Goal: Information Seeking & Learning: Learn about a topic

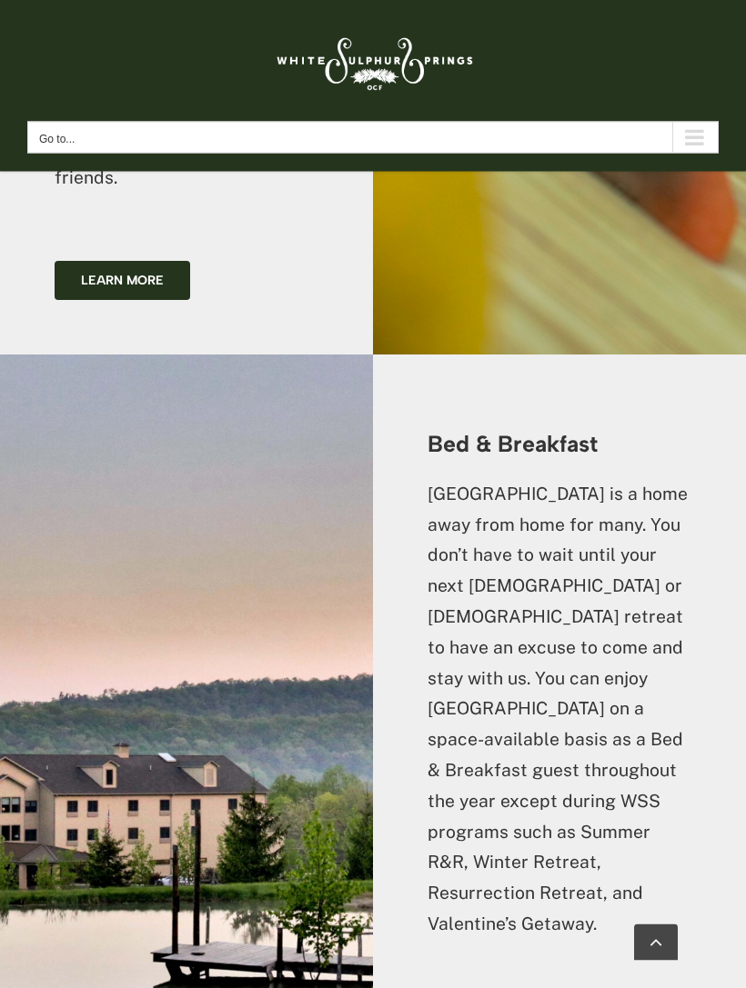
scroll to position [3739, 0]
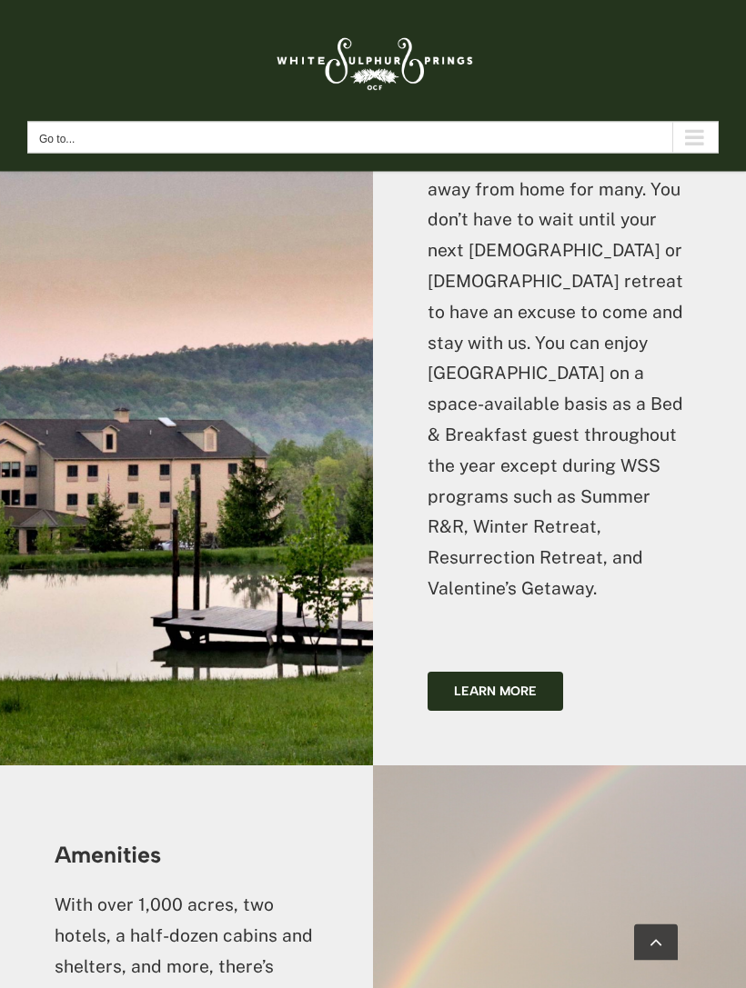
scroll to position [4112, 0]
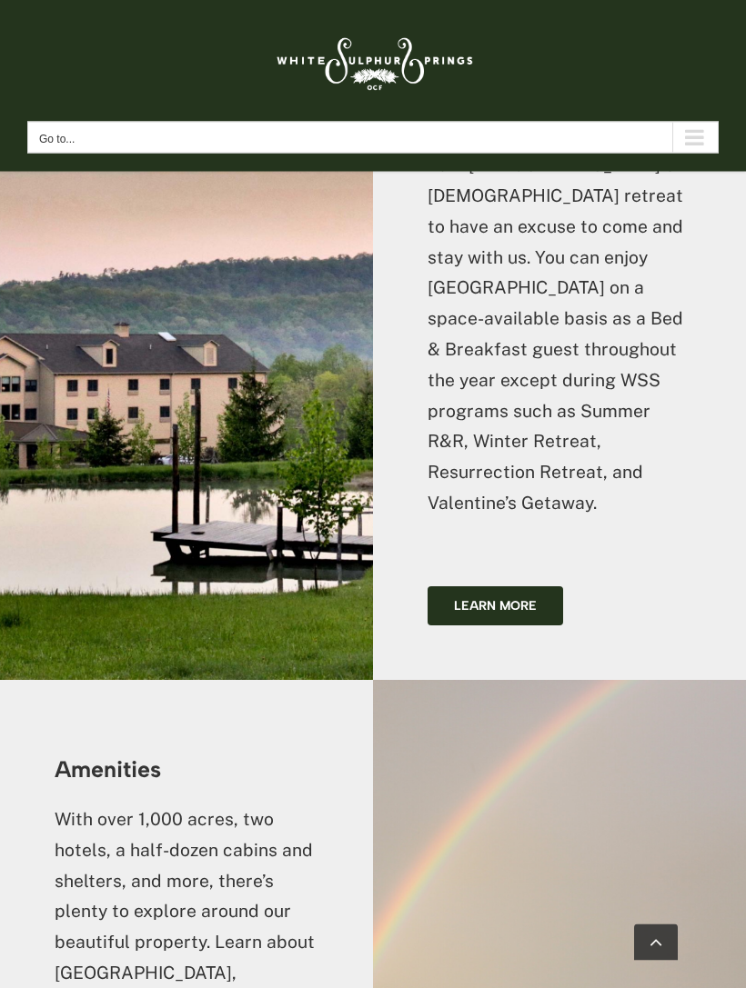
scroll to position [4180, 0]
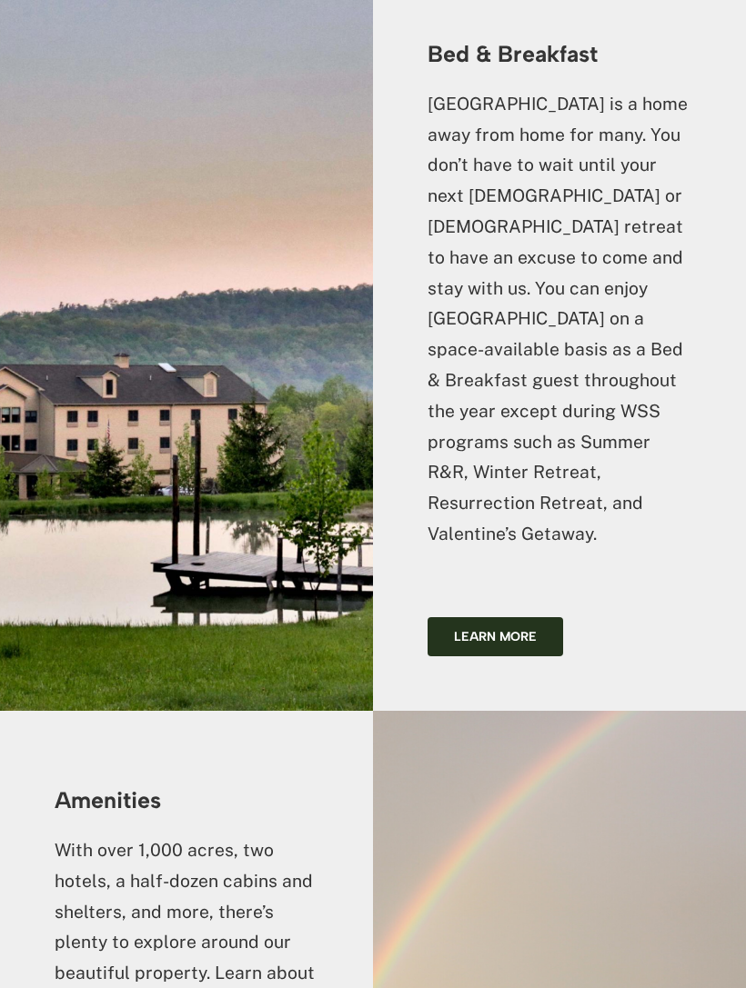
scroll to position [4217, 0]
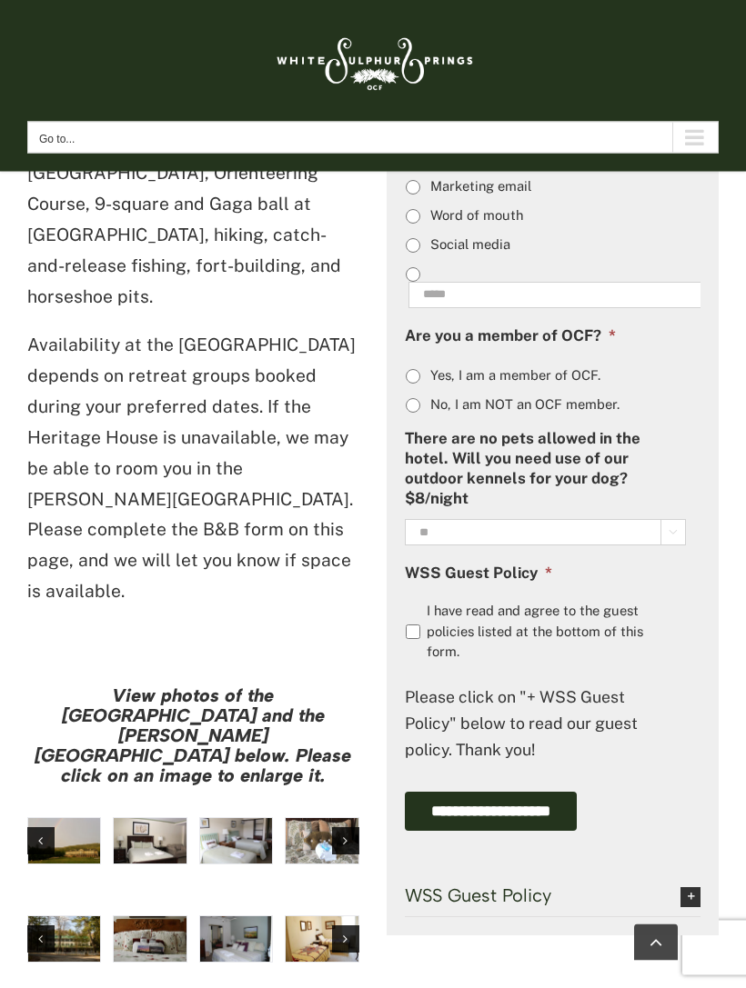
scroll to position [1540, 0]
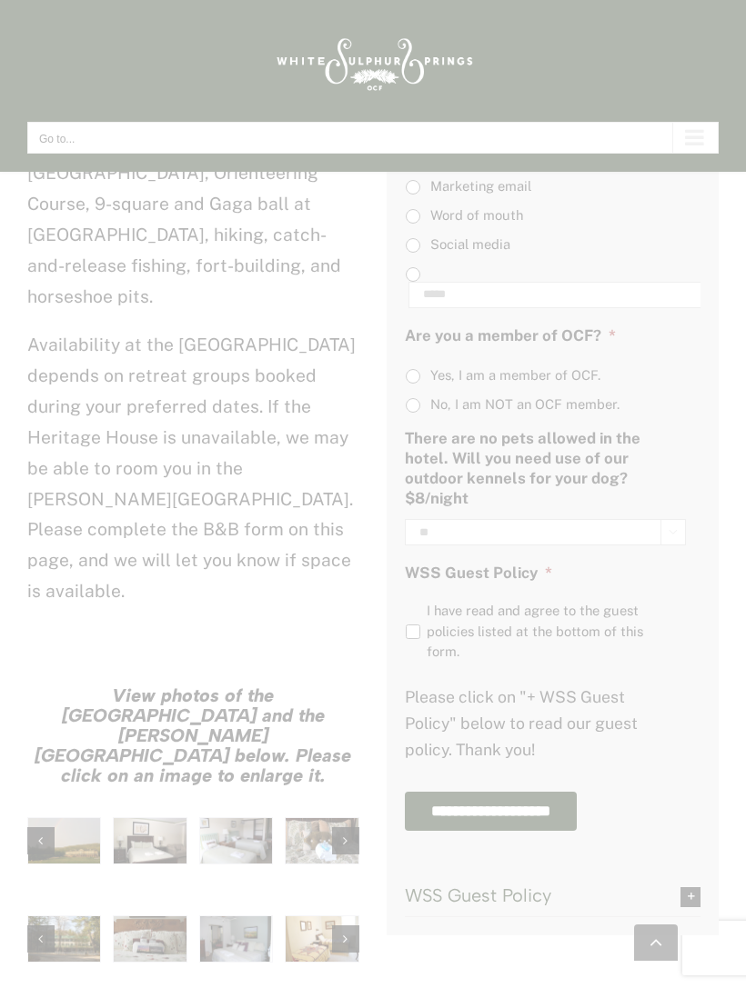
click at [160, 692] on div at bounding box center [373, 494] width 746 height 988
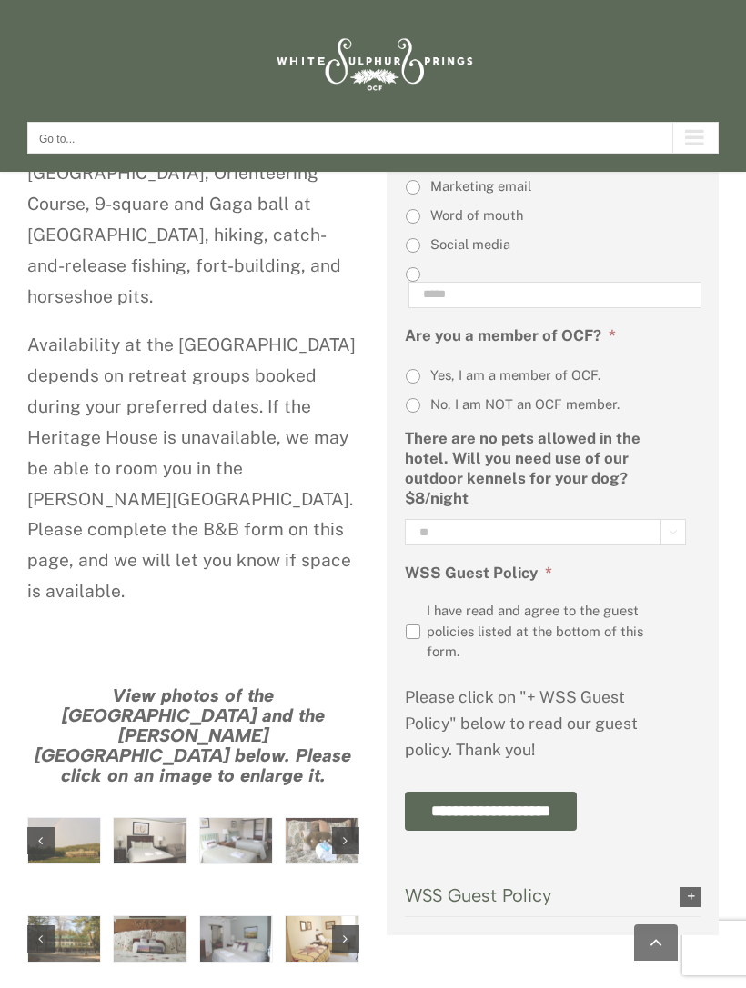
click at [238, 696] on div at bounding box center [373, 494] width 746 height 988
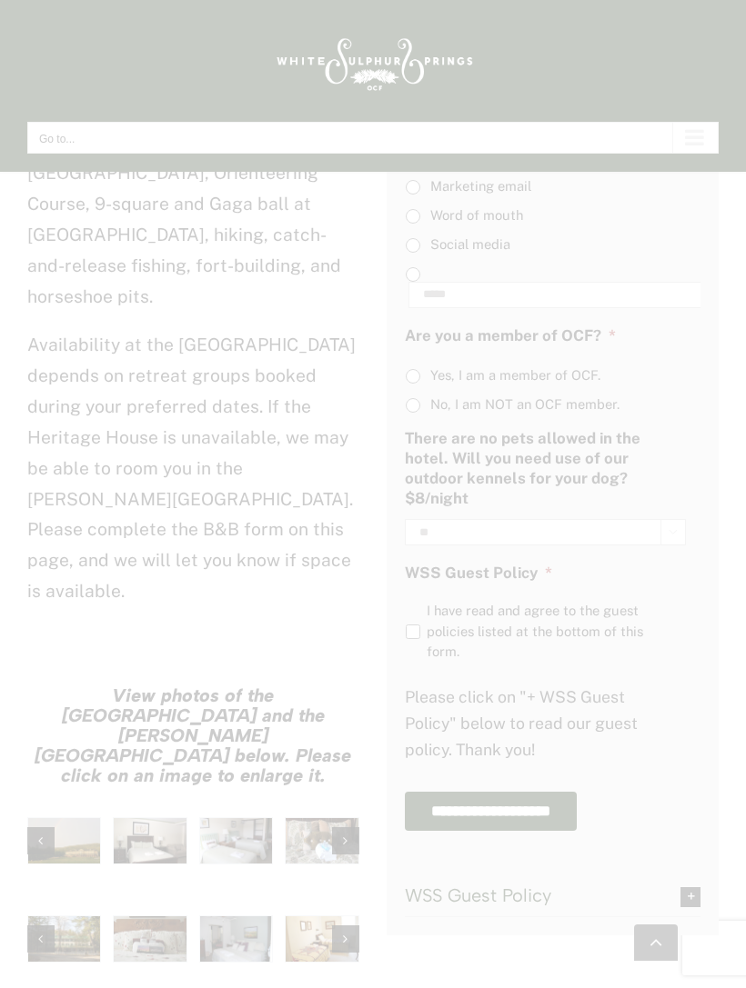
click at [328, 721] on div at bounding box center [373, 494] width 746 height 988
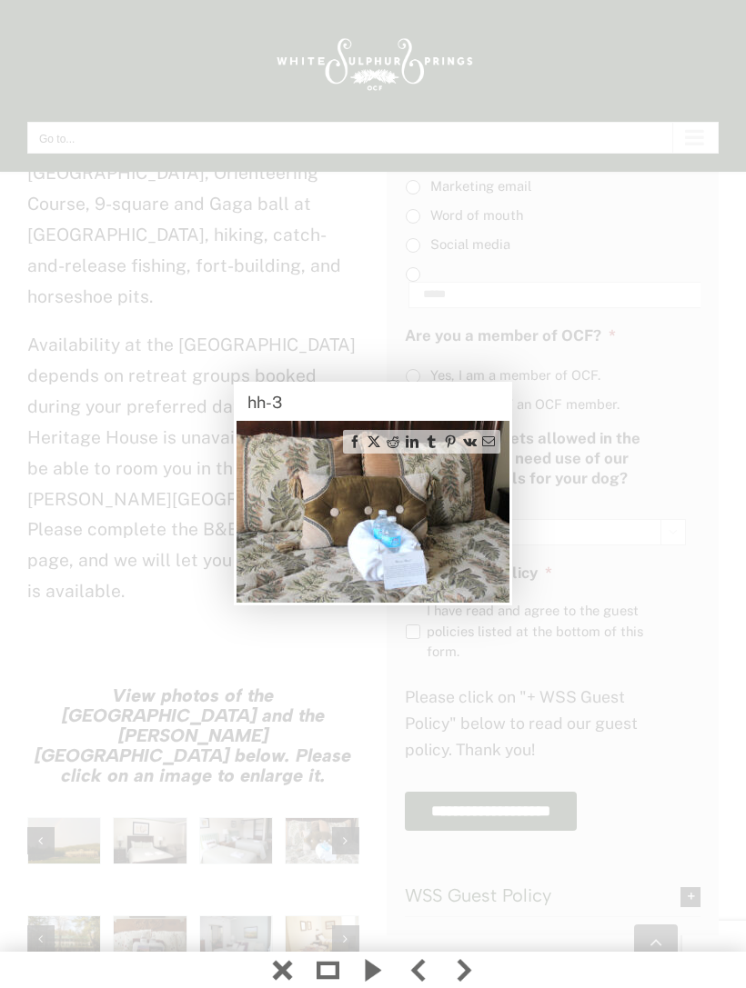
click at [70, 796] on div at bounding box center [373, 494] width 746 height 988
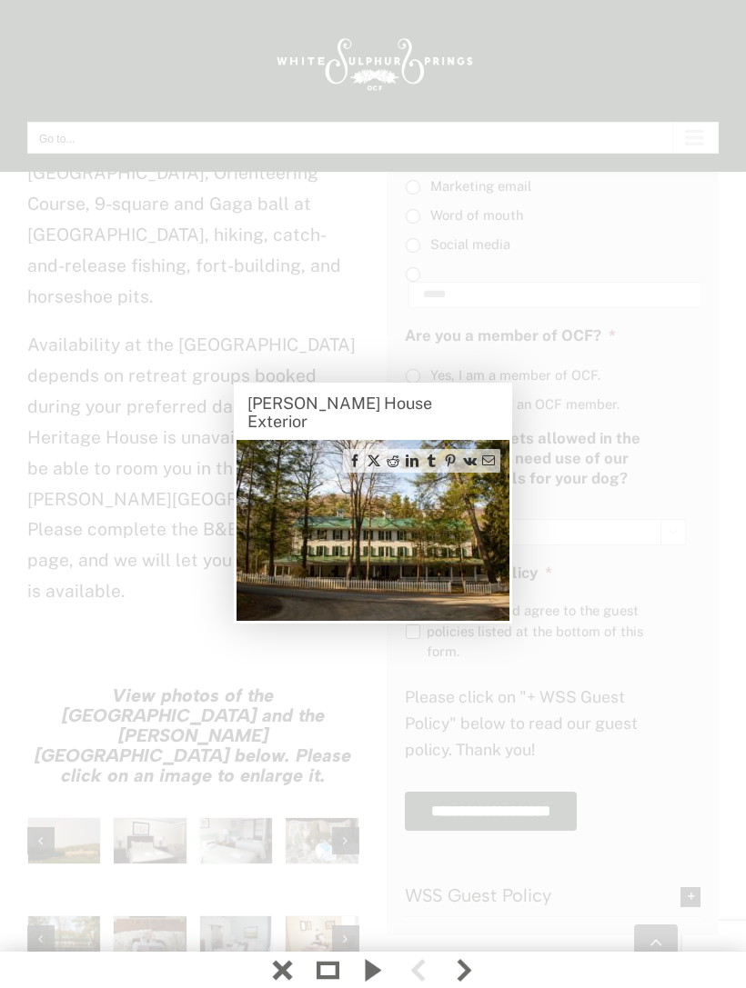
click at [137, 792] on div at bounding box center [373, 494] width 746 height 988
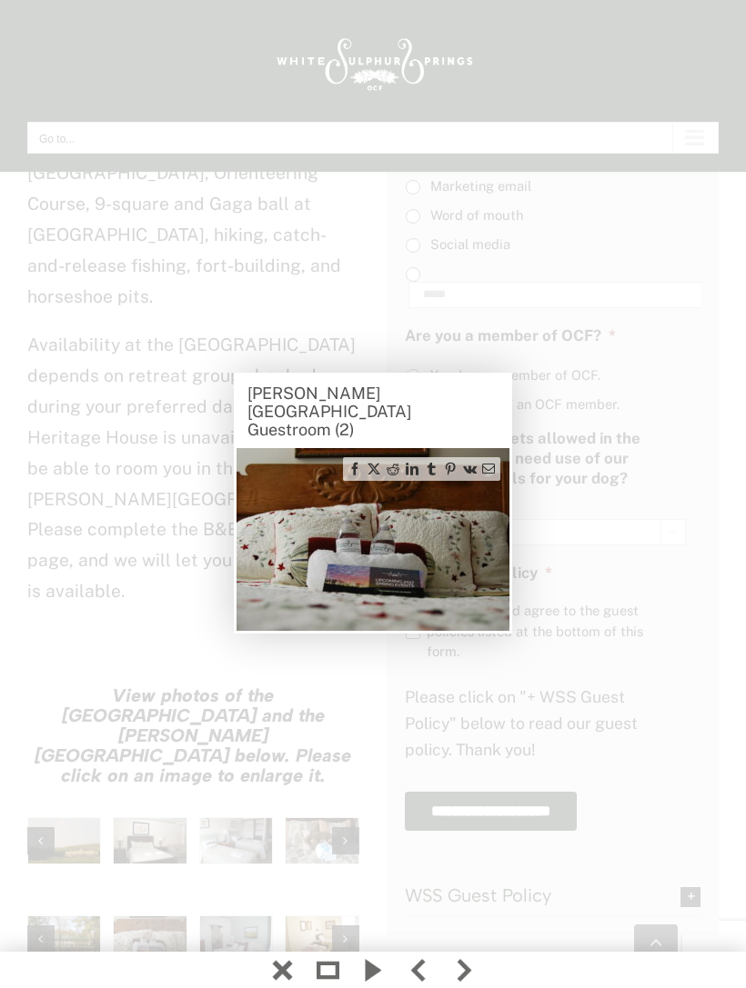
click at [231, 783] on div at bounding box center [373, 494] width 746 height 988
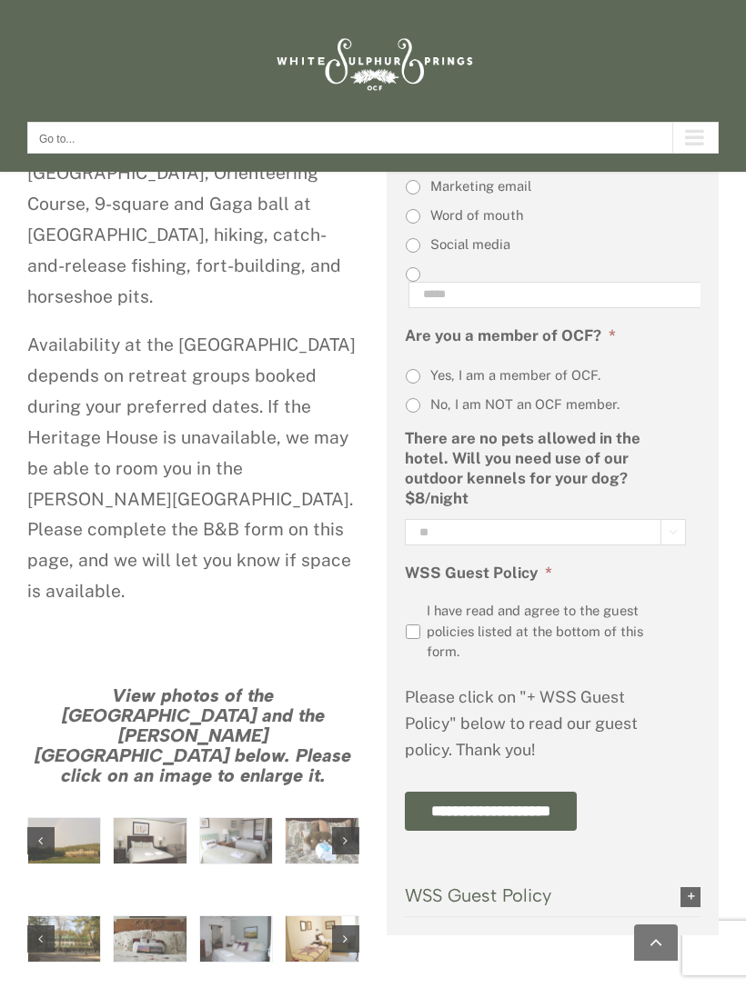
click at [241, 788] on div at bounding box center [373, 494] width 746 height 988
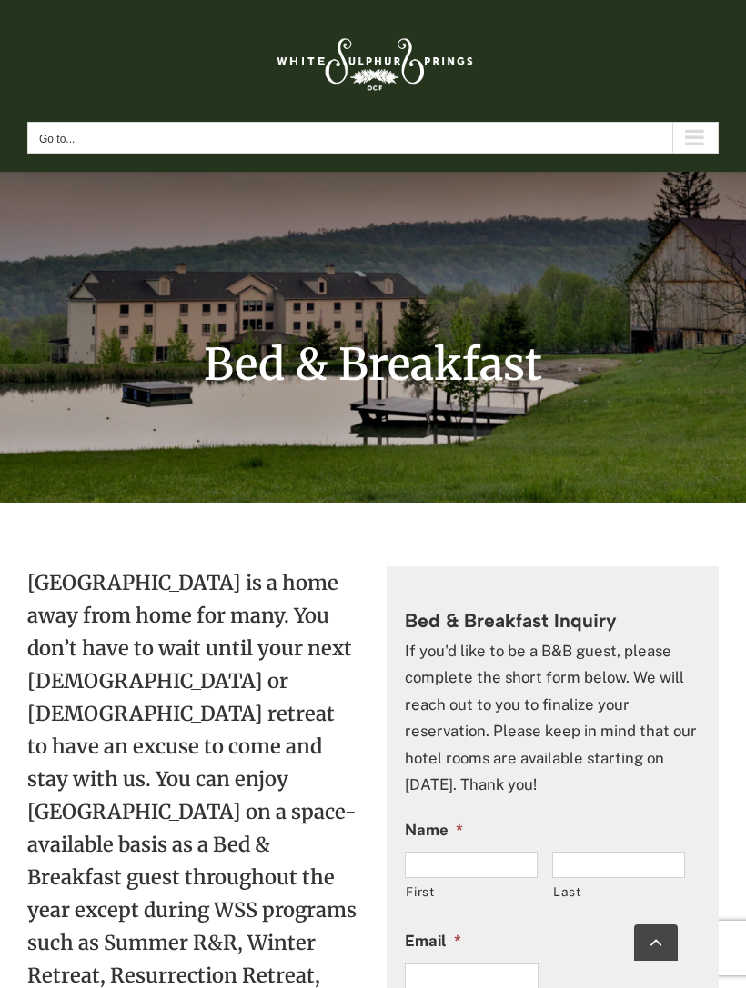
scroll to position [0, 0]
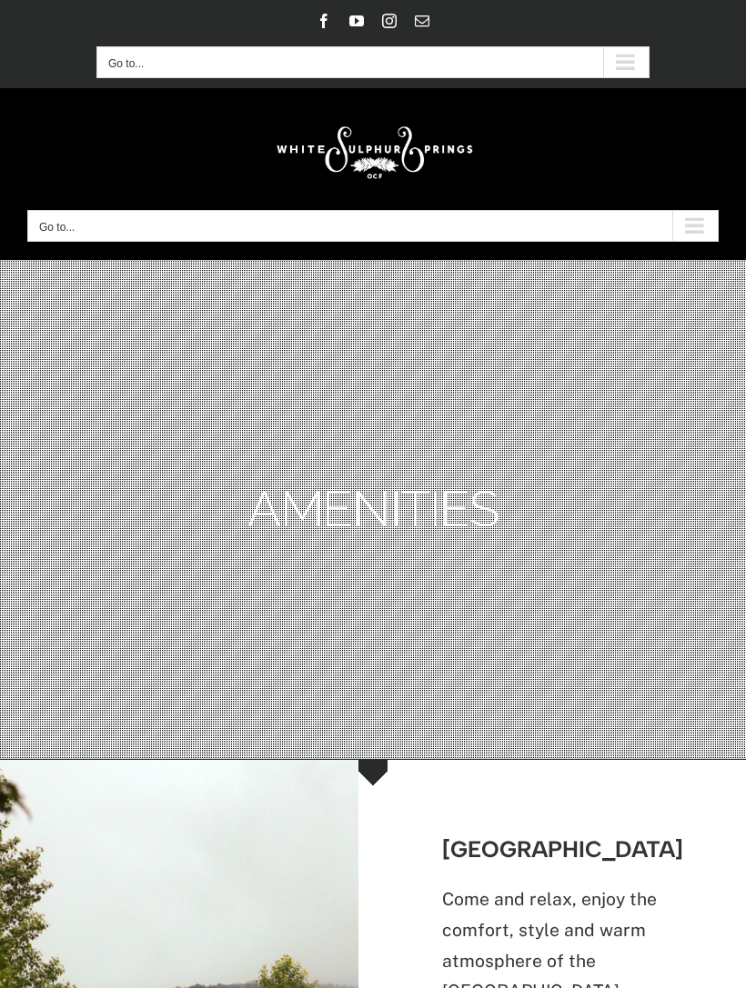
click at [0, 0] on rs-slide "Amenities" at bounding box center [0, 0] width 0 height 0
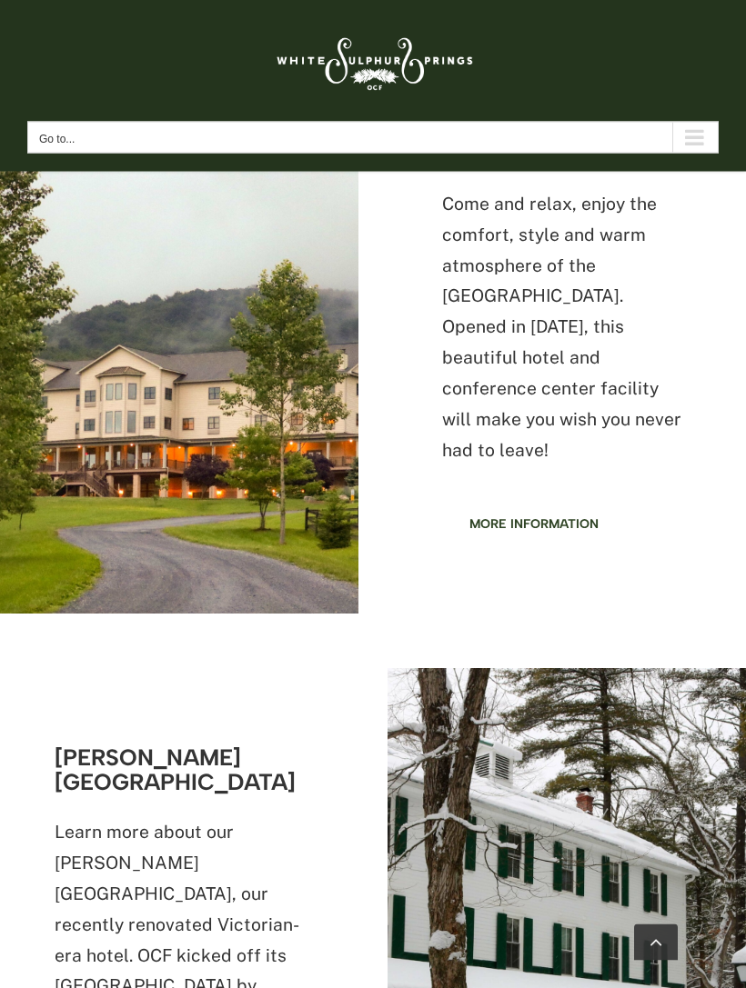
scroll to position [650, 0]
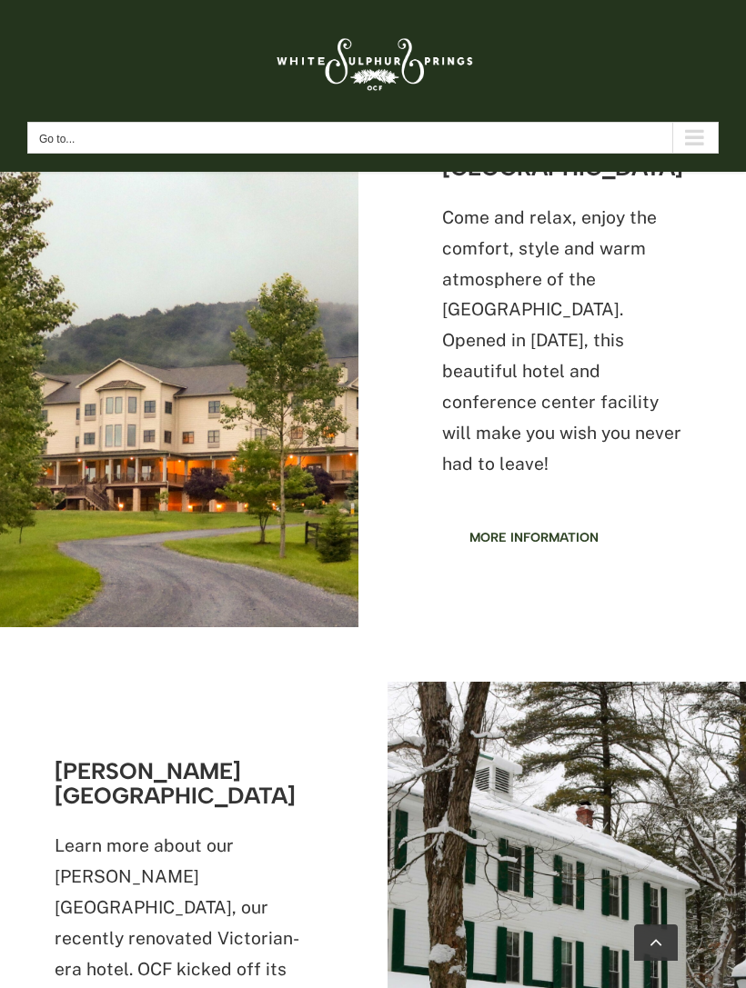
click at [546, 530] on span "More information" at bounding box center [533, 537] width 129 height 15
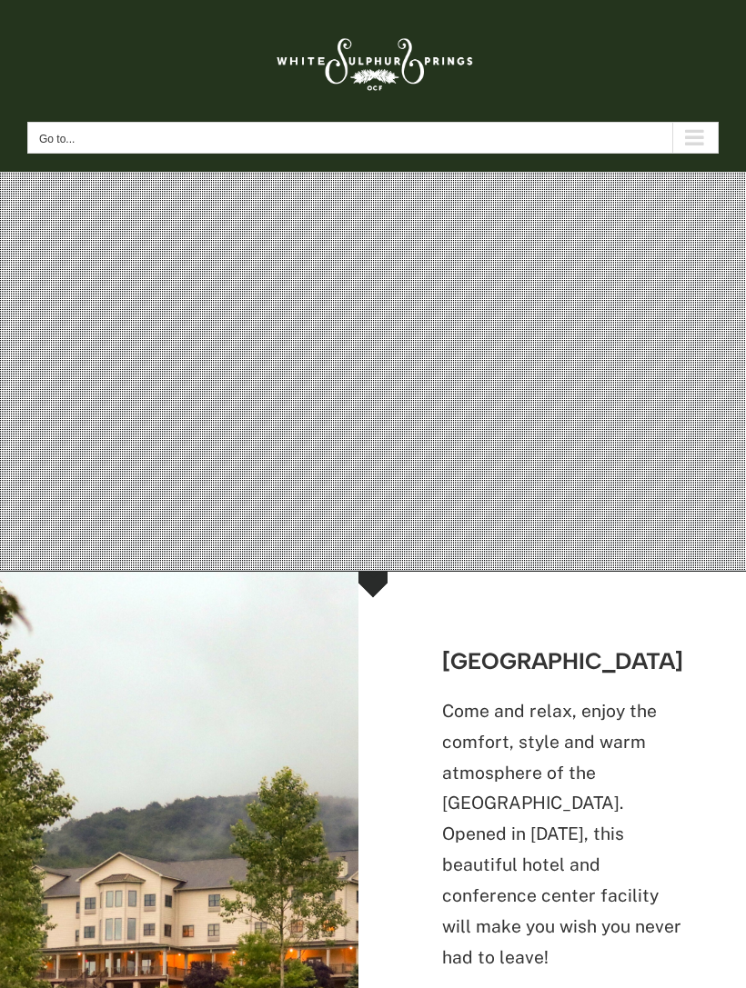
scroll to position [160, 0]
